Goal: Transaction & Acquisition: Download file/media

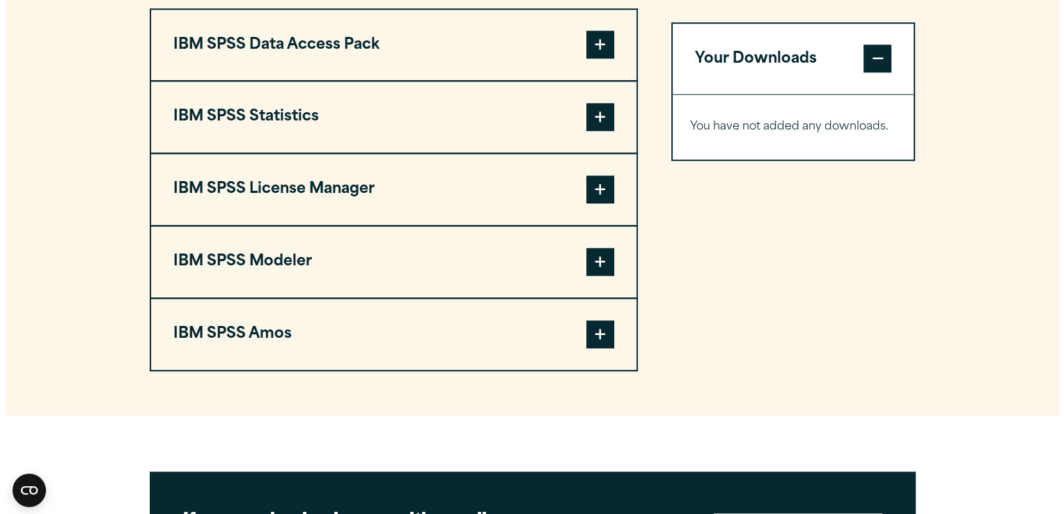
scroll to position [1108, 0]
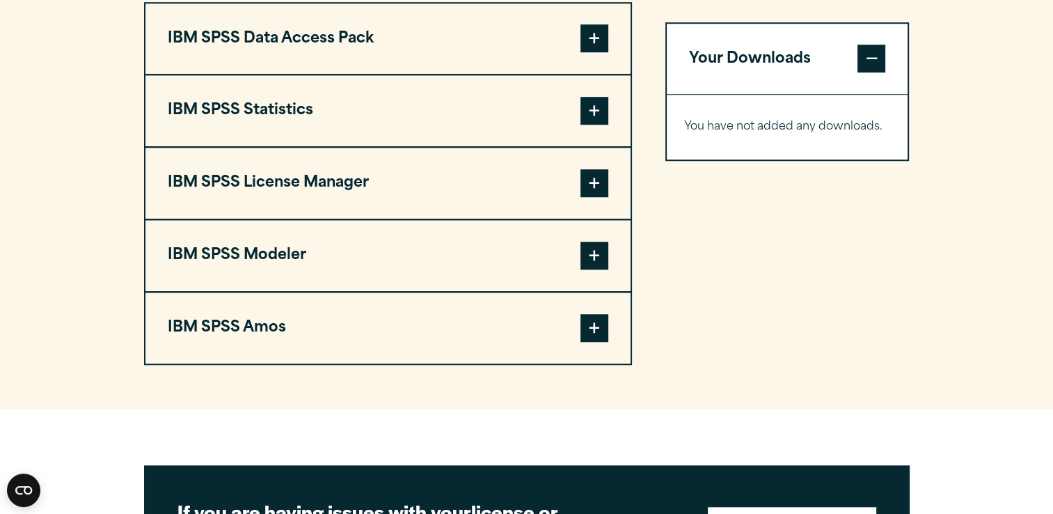
click at [590, 125] on span at bounding box center [594, 111] width 28 height 28
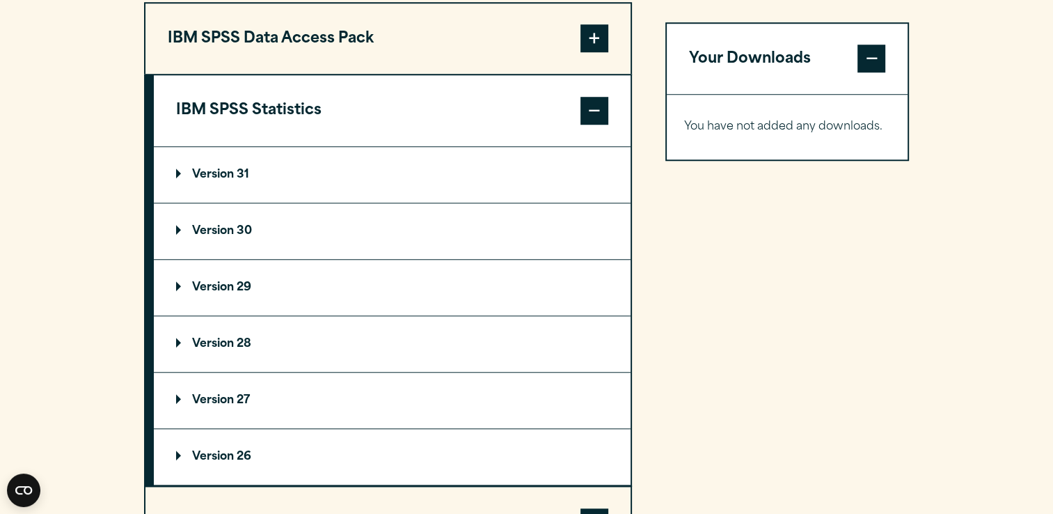
click at [205, 196] on summary "Version 31" at bounding box center [392, 175] width 477 height 56
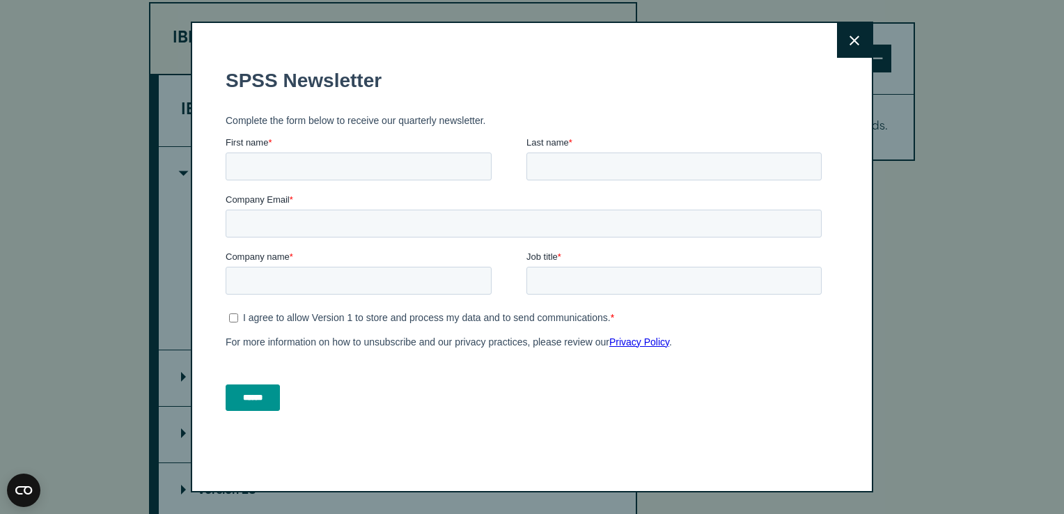
click at [857, 38] on button "Close" at bounding box center [854, 40] width 35 height 35
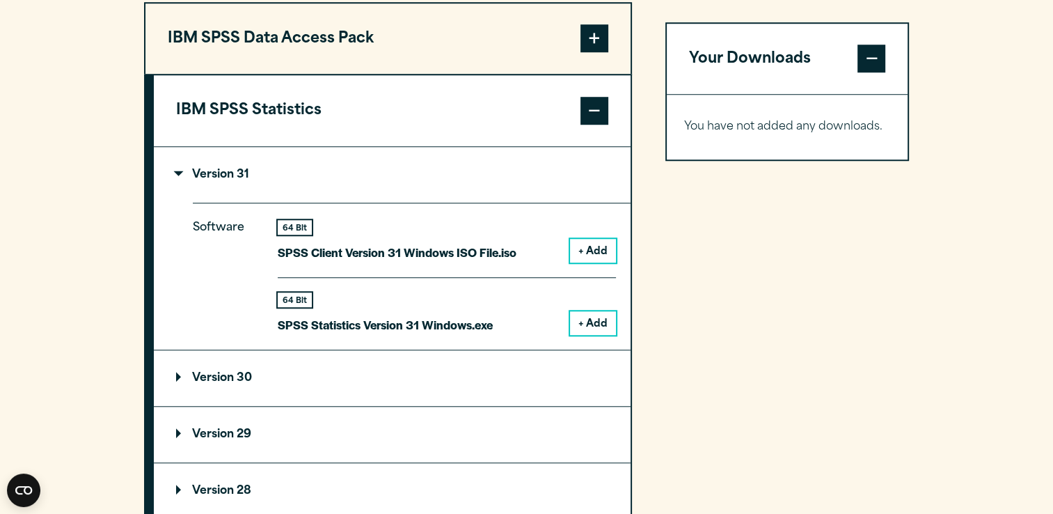
click at [598, 335] on button "+ Add" at bounding box center [593, 323] width 46 height 24
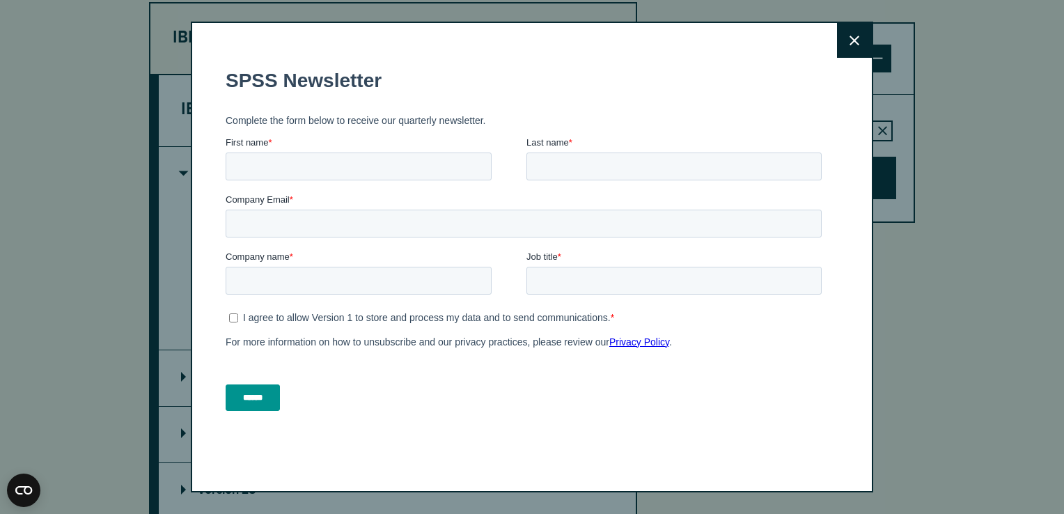
click at [841, 46] on button "Close" at bounding box center [854, 40] width 35 height 35
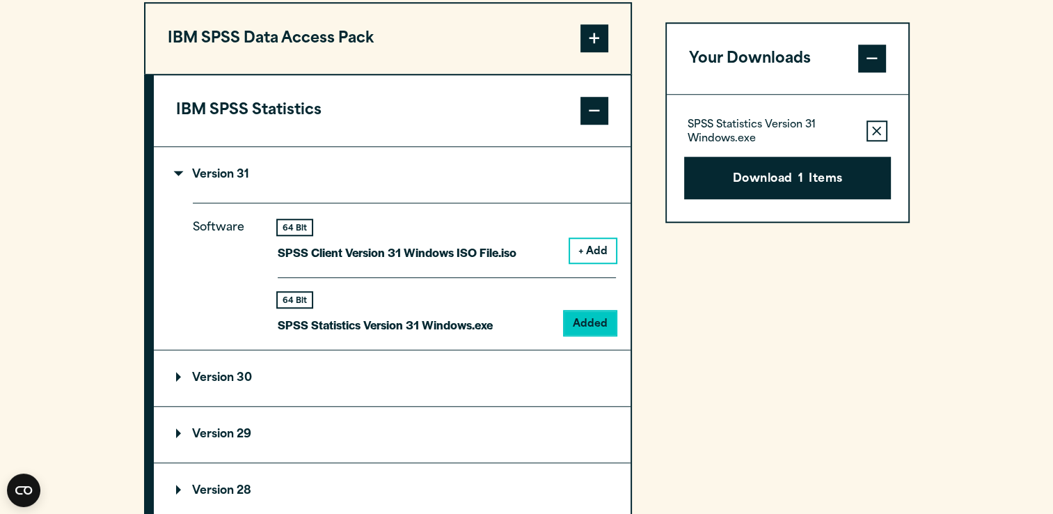
click at [774, 197] on button "Download 1 Items" at bounding box center [787, 178] width 207 height 43
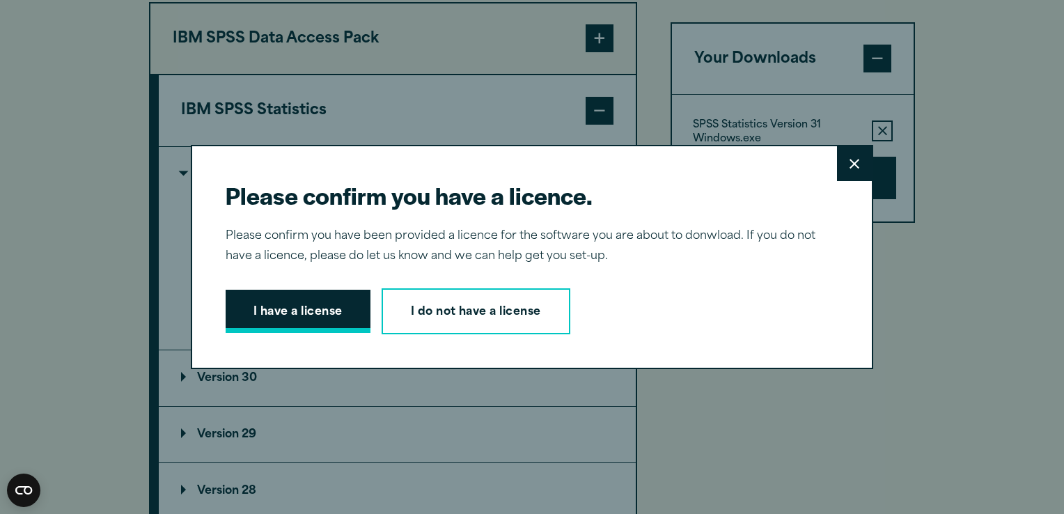
click at [286, 308] on button "I have a license" at bounding box center [298, 311] width 145 height 43
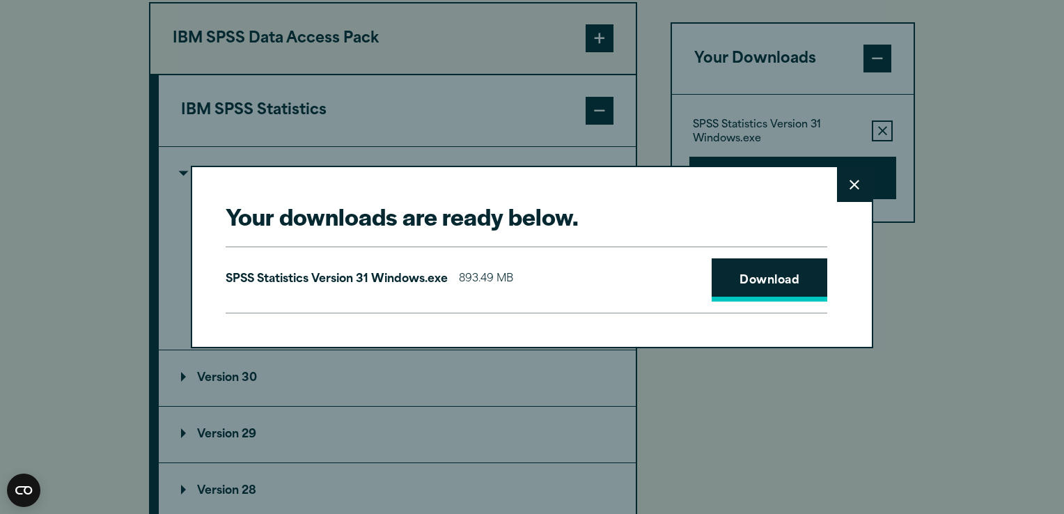
click at [729, 280] on link "Download" at bounding box center [769, 279] width 116 height 43
click at [754, 264] on link "Download" at bounding box center [769, 279] width 116 height 43
click at [772, 278] on link "Download" at bounding box center [769, 279] width 116 height 43
